Goal: Transaction & Acquisition: Download file/media

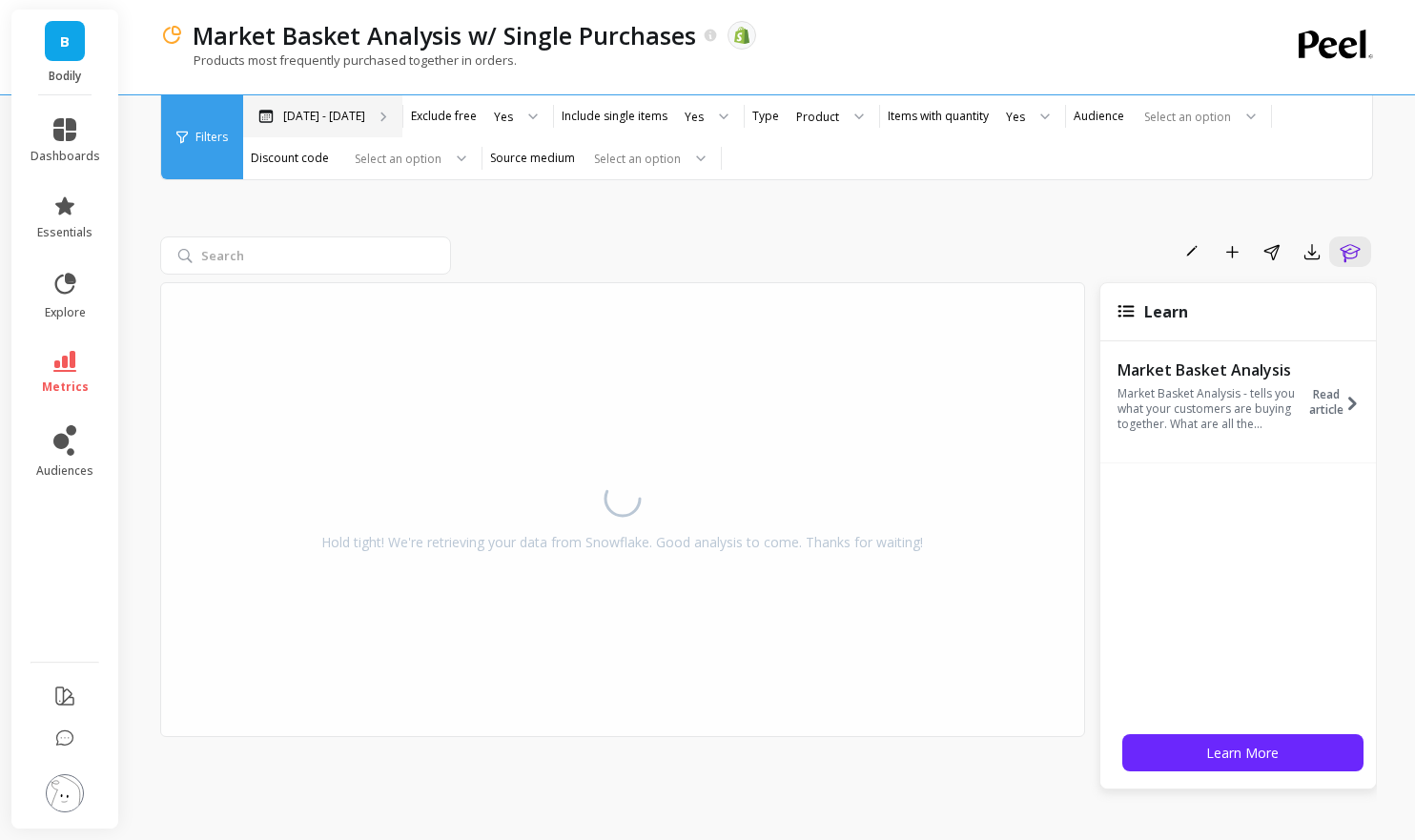
click at [313, 117] on p "[DATE] - [DATE]" at bounding box center [325, 116] width 82 height 15
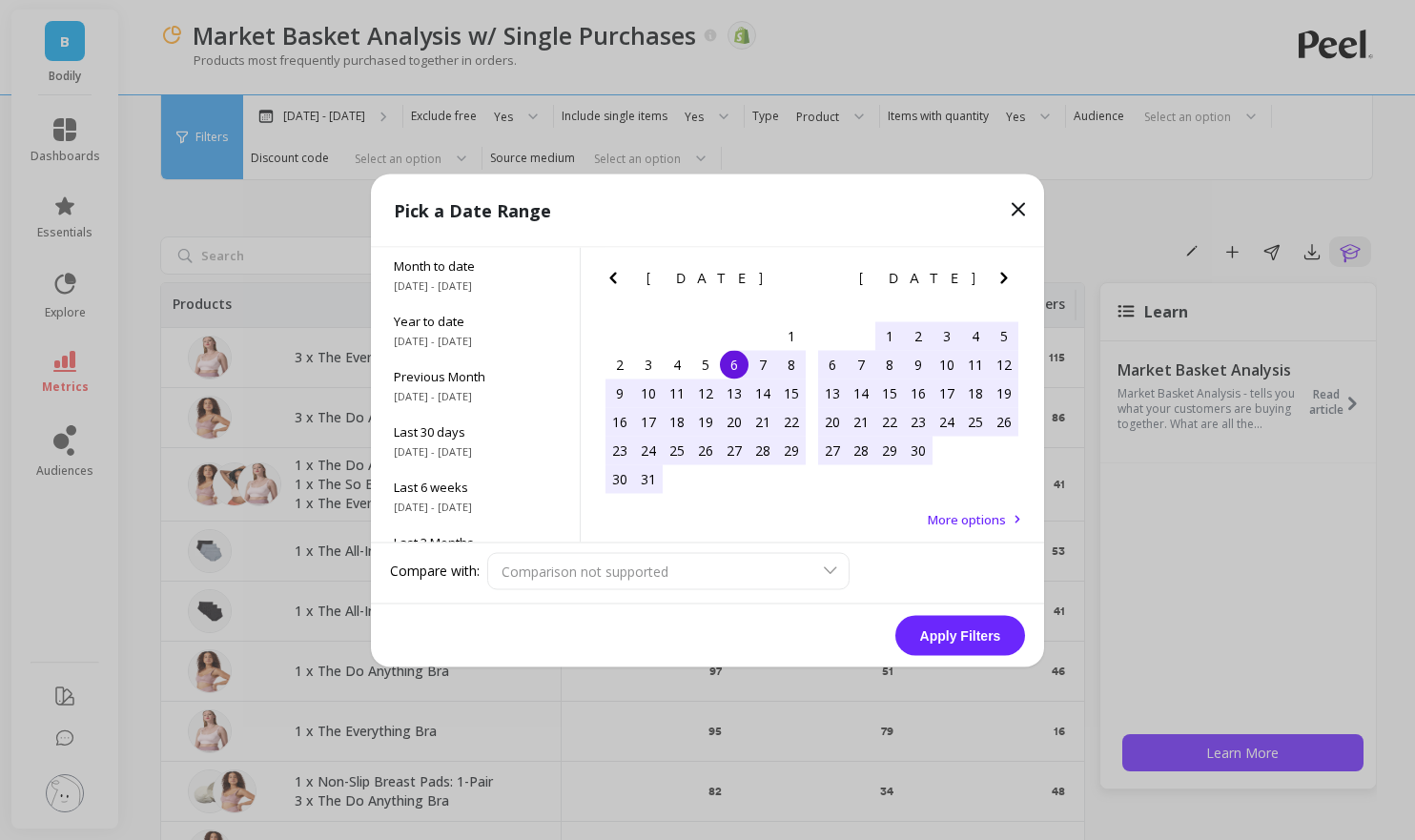
click at [998, 279] on icon "Next Month" at bounding box center [1004, 278] width 23 height 23
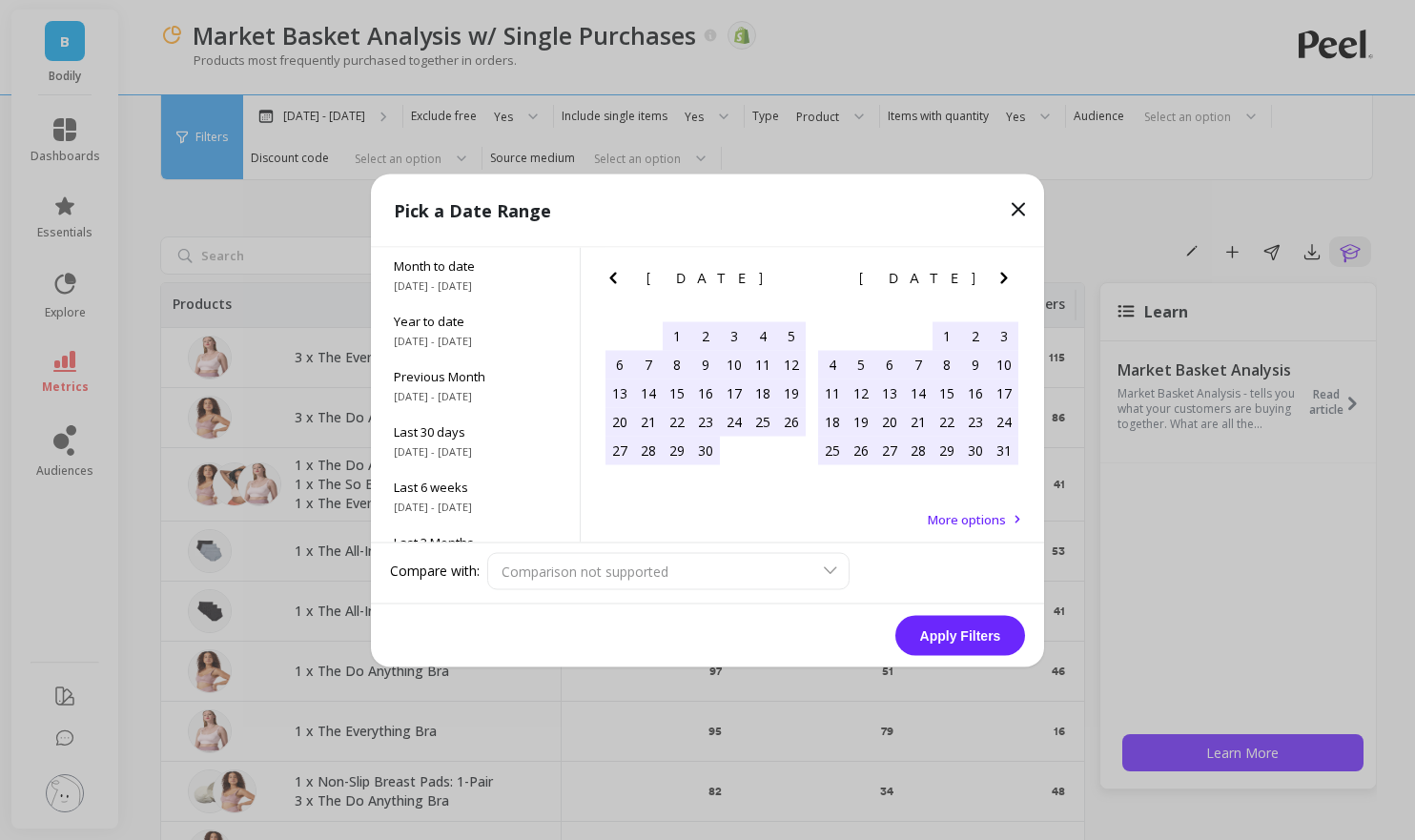
click at [998, 279] on icon "Next Month" at bounding box center [1004, 278] width 23 height 23
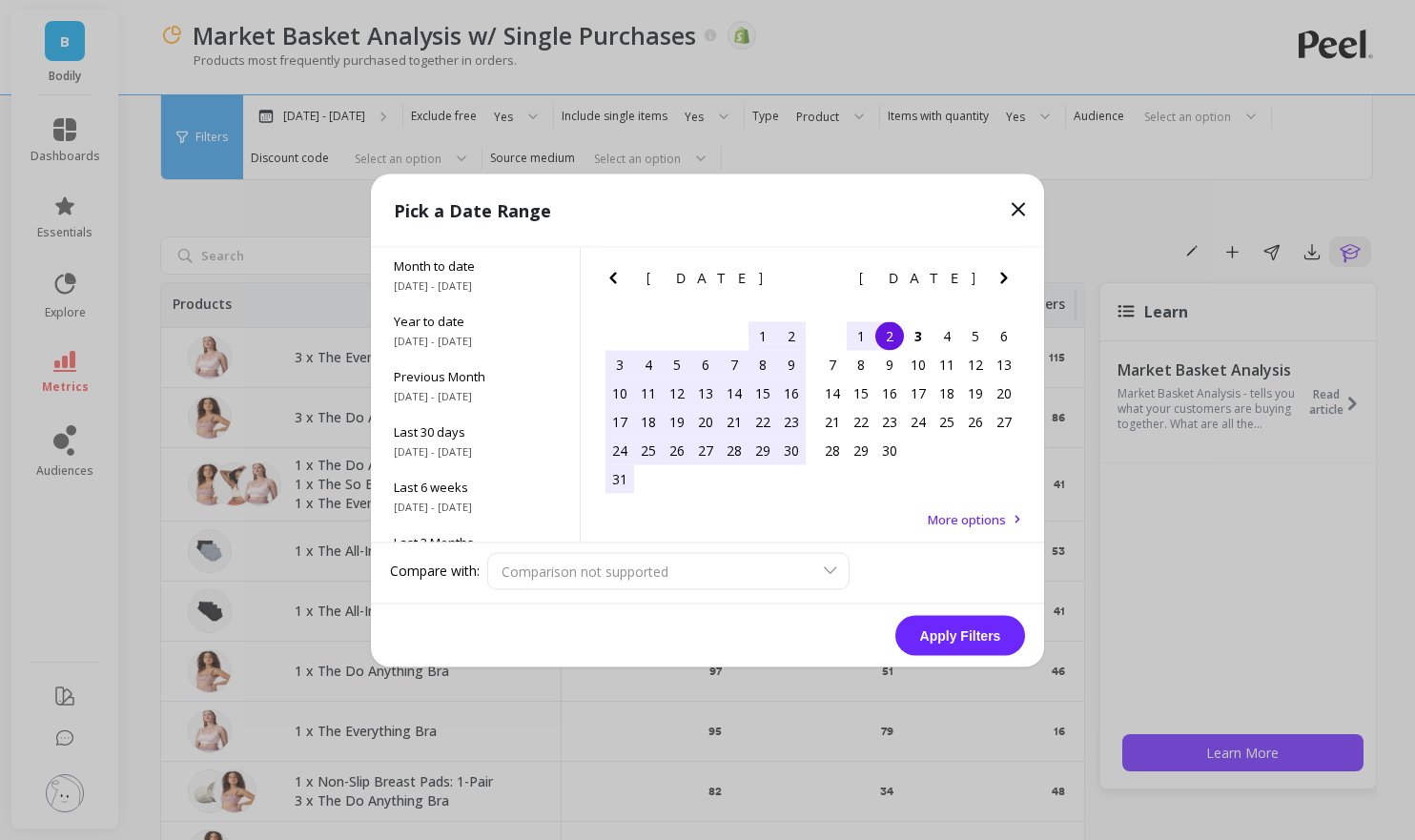
click at [706, 419] on div "20" at bounding box center [706, 421] width 29 height 29
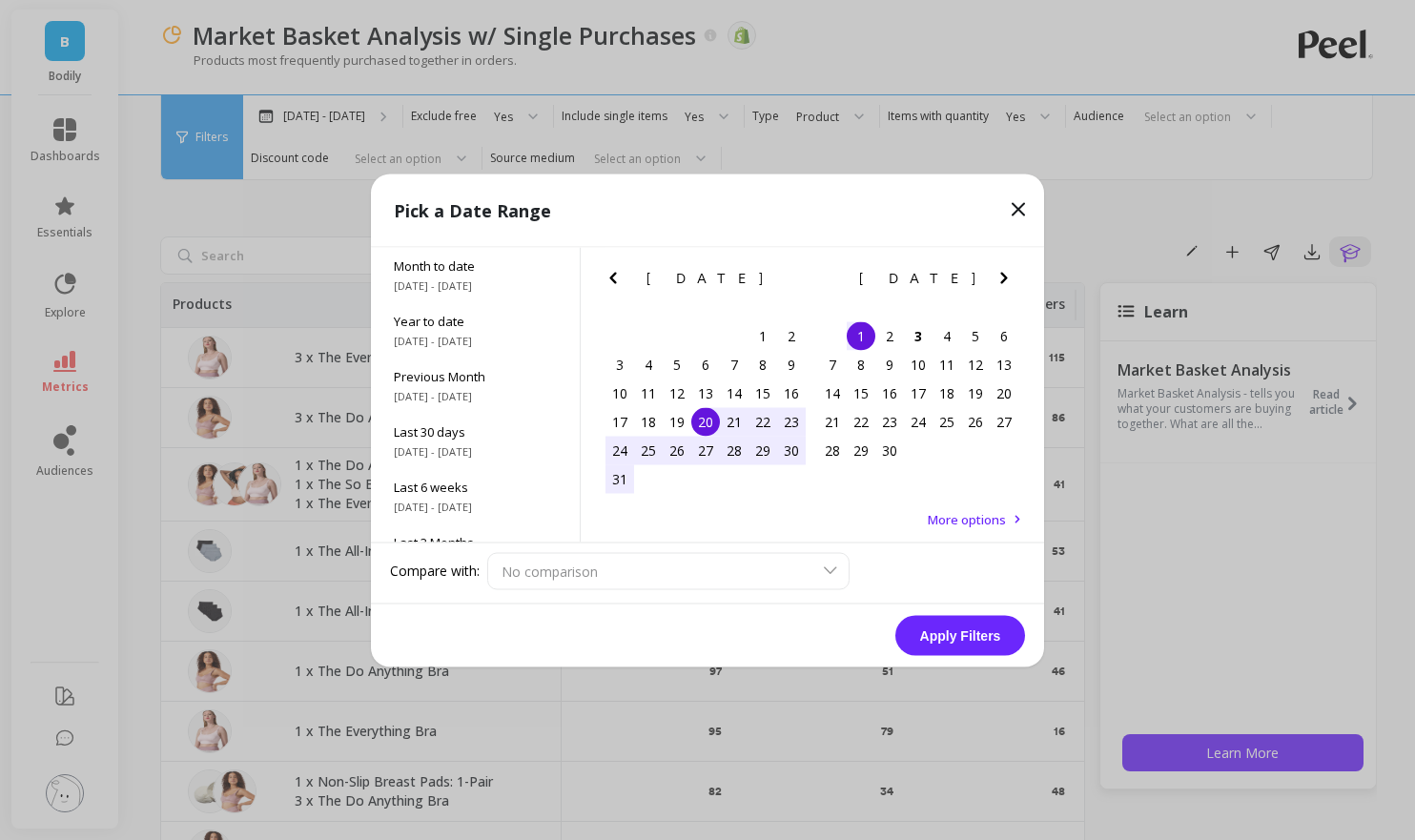
click at [853, 342] on div "1" at bounding box center [861, 335] width 29 height 29
click at [946, 634] on button "Apply Filters" at bounding box center [960, 635] width 129 height 40
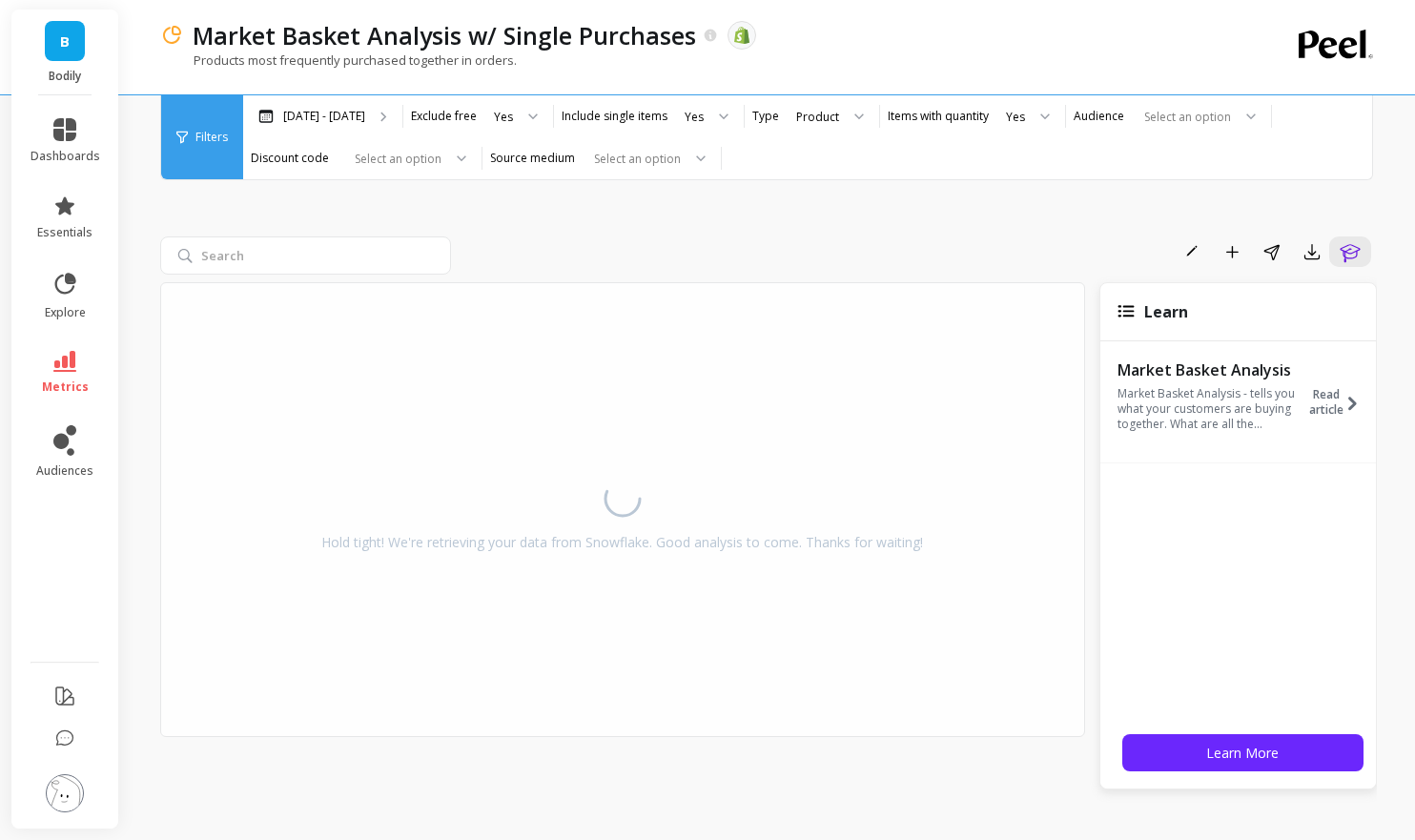
scroll to position [25, 0]
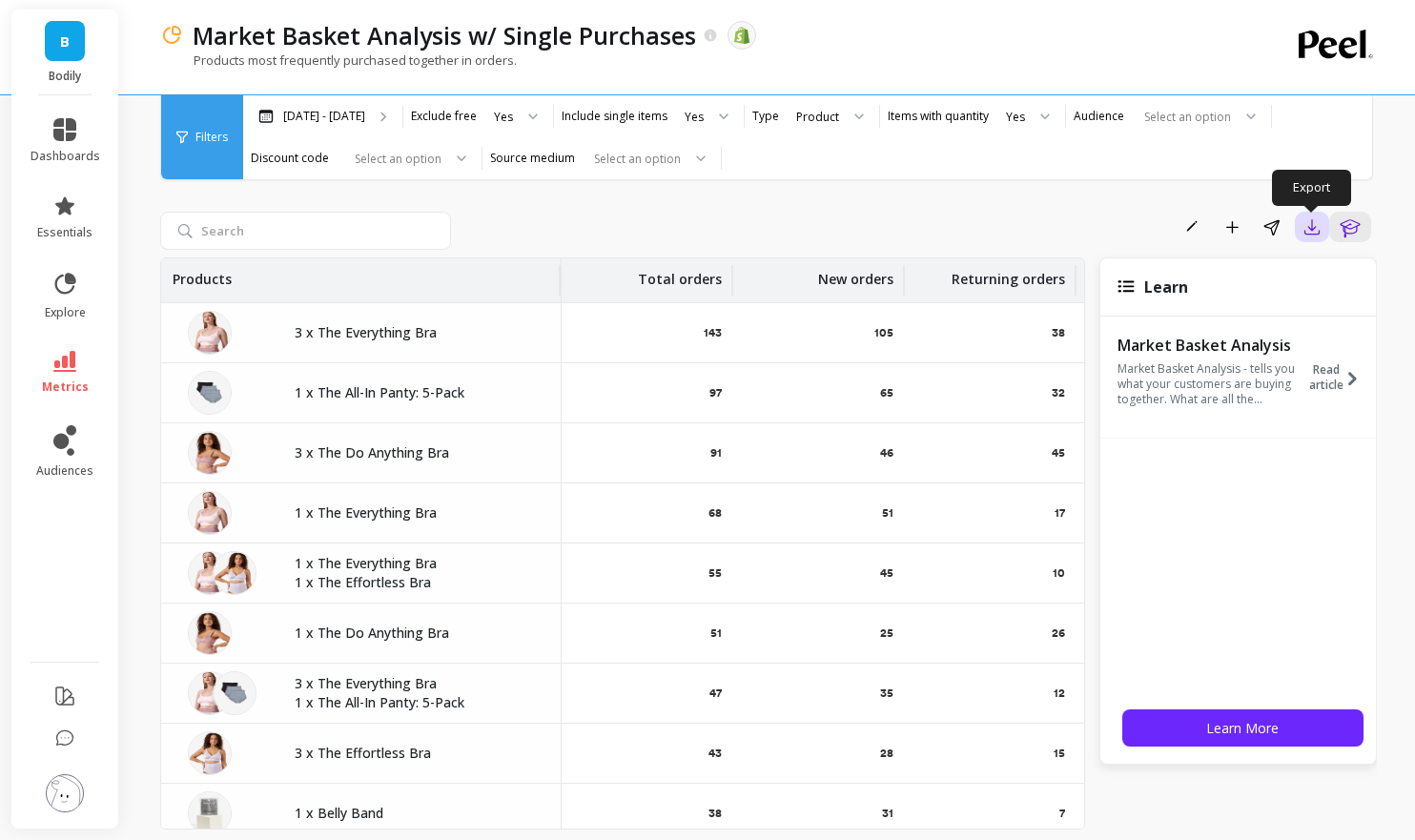
click at [1311, 235] on icon "button" at bounding box center [1312, 227] width 19 height 19
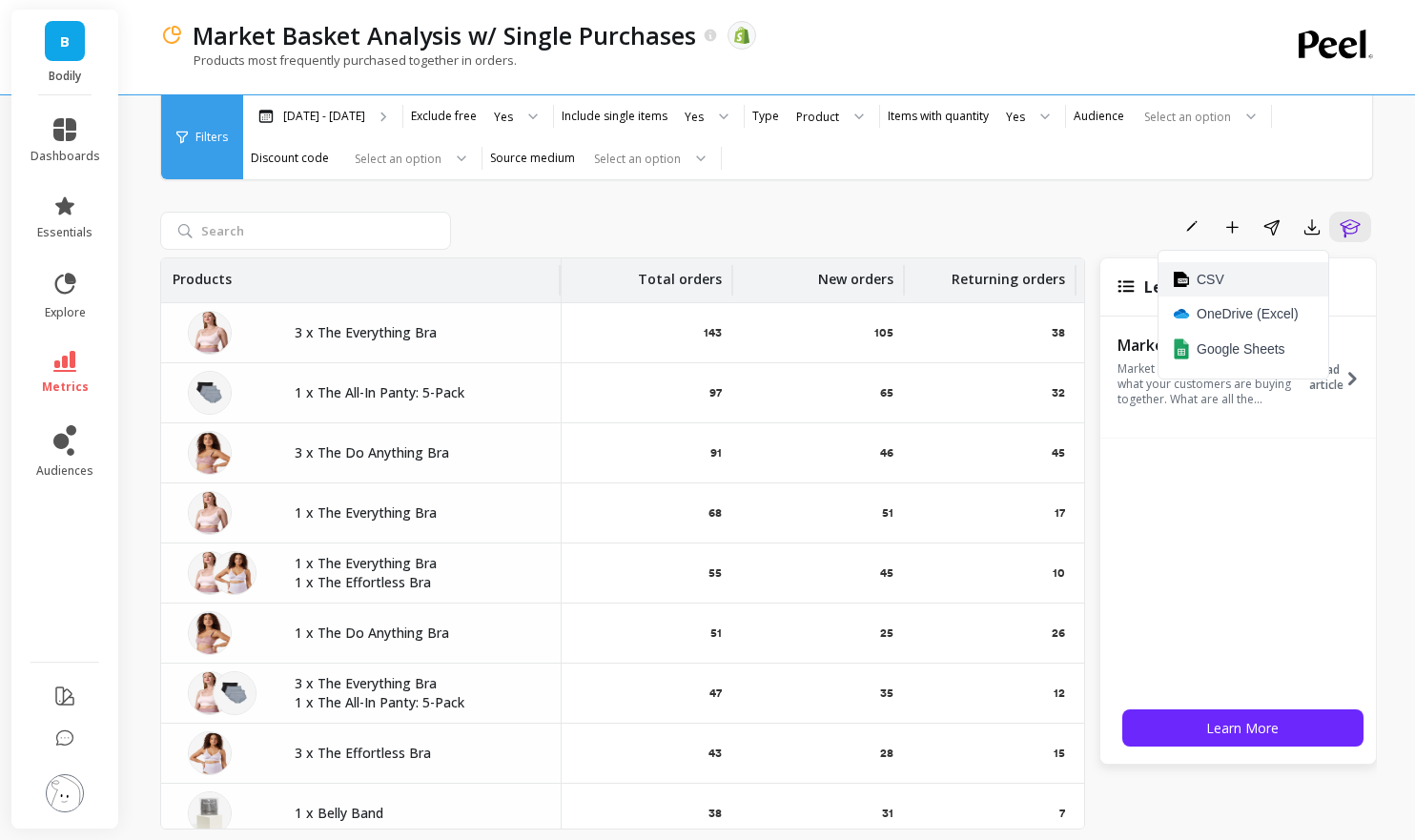
click at [1228, 282] on button "CSV" at bounding box center [1244, 280] width 170 height 34
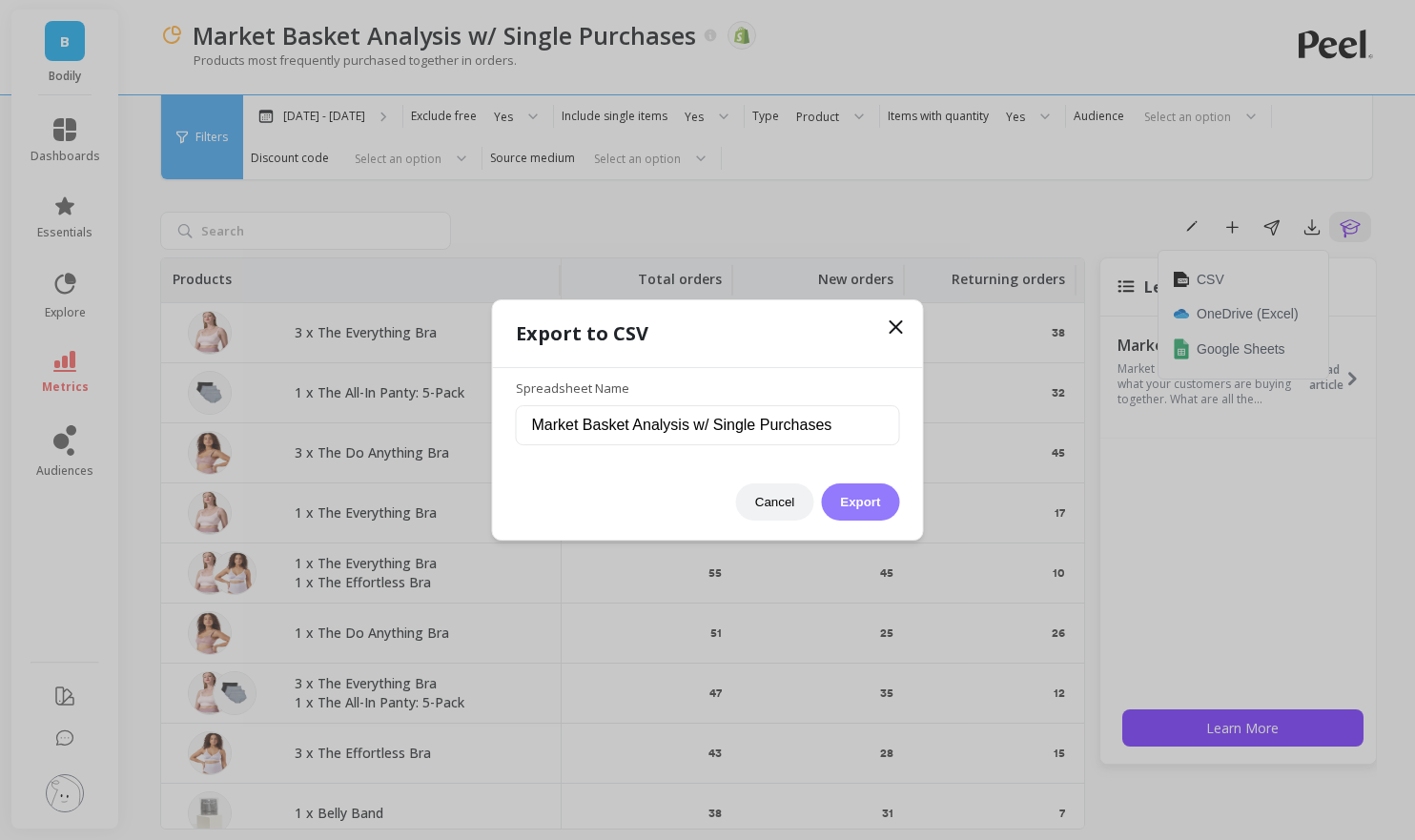
click at [856, 512] on button "Export" at bounding box center [860, 502] width 79 height 37
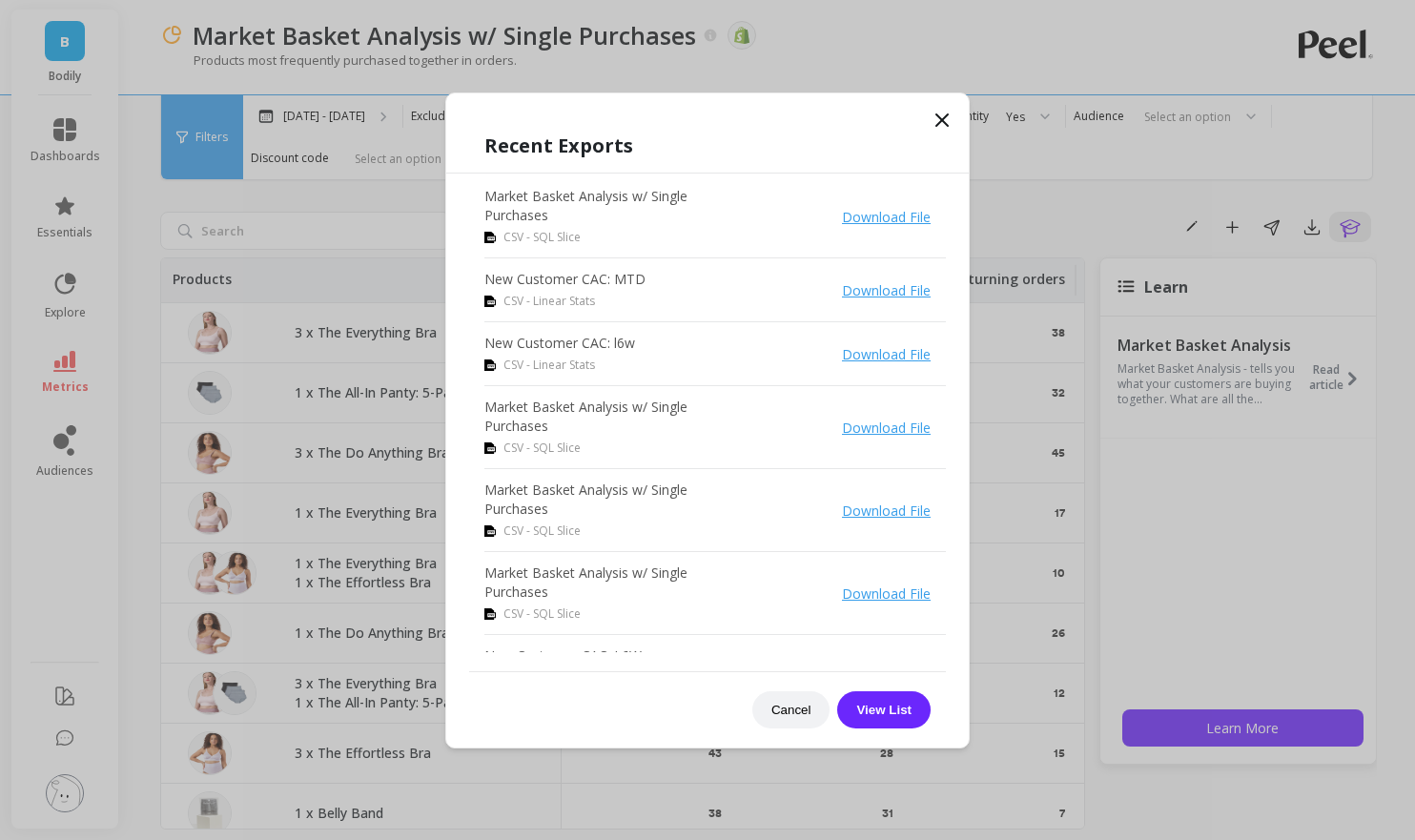
click at [901, 217] on link "Download File" at bounding box center [886, 216] width 89 height 18
